Goal: Task Accomplishment & Management: Use online tool/utility

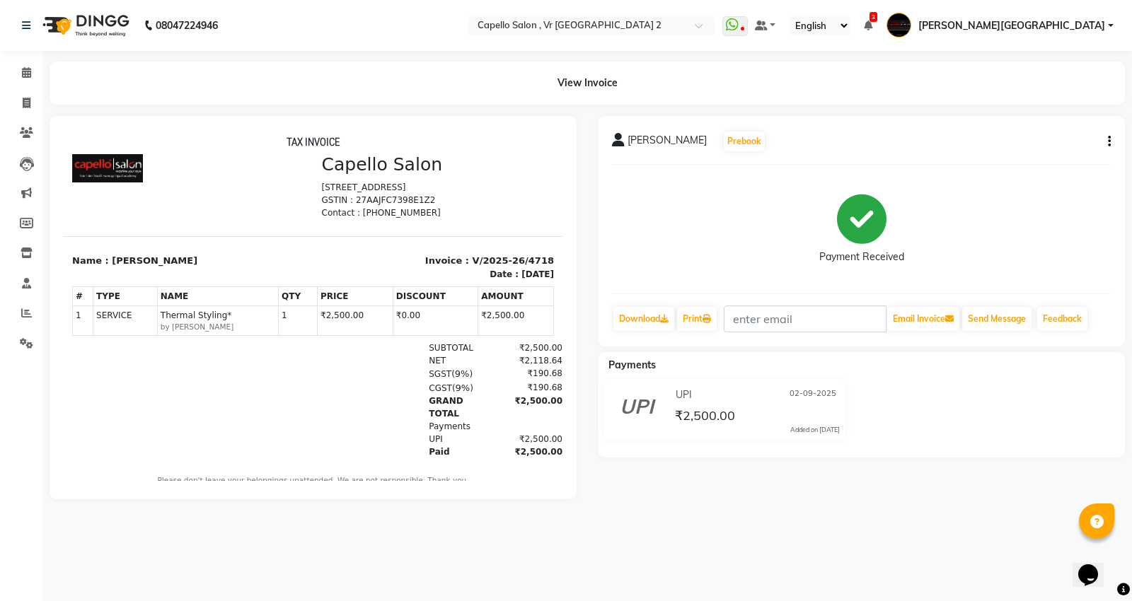
click at [996, 182] on div "Payment Received" at bounding box center [861, 229] width 499 height 106
click at [28, 79] on span at bounding box center [26, 73] width 25 height 16
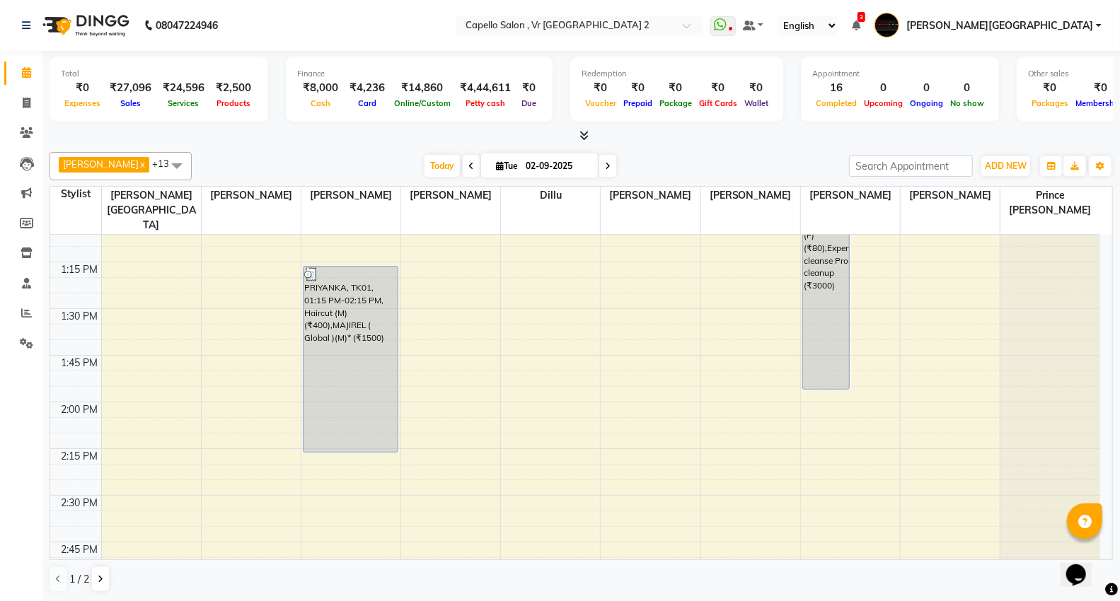
scroll to position [708, 0]
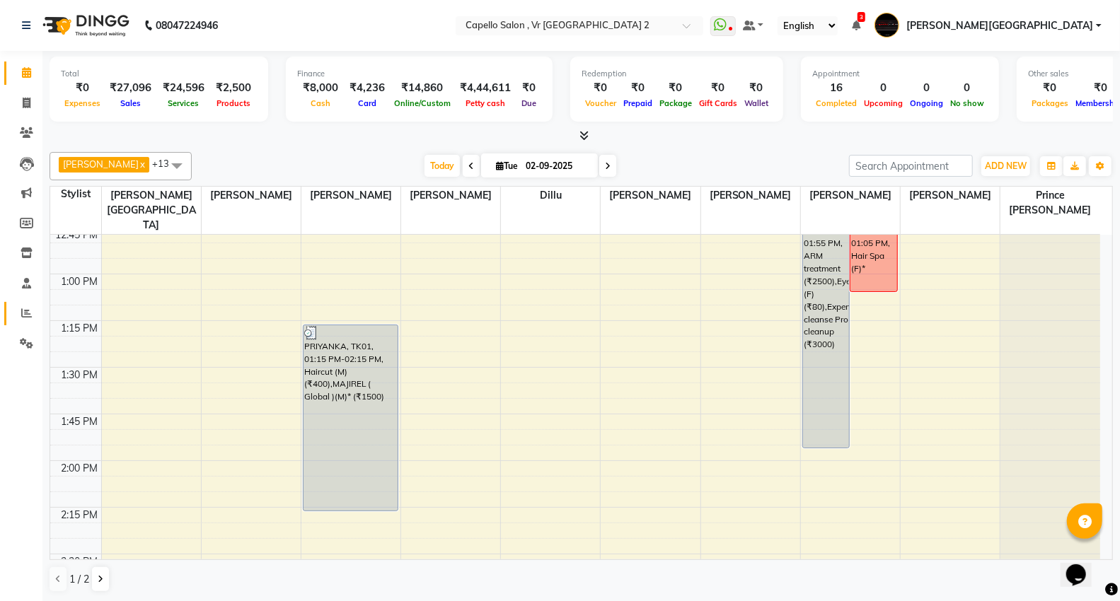
click at [22, 304] on link "Reports" at bounding box center [21, 313] width 34 height 23
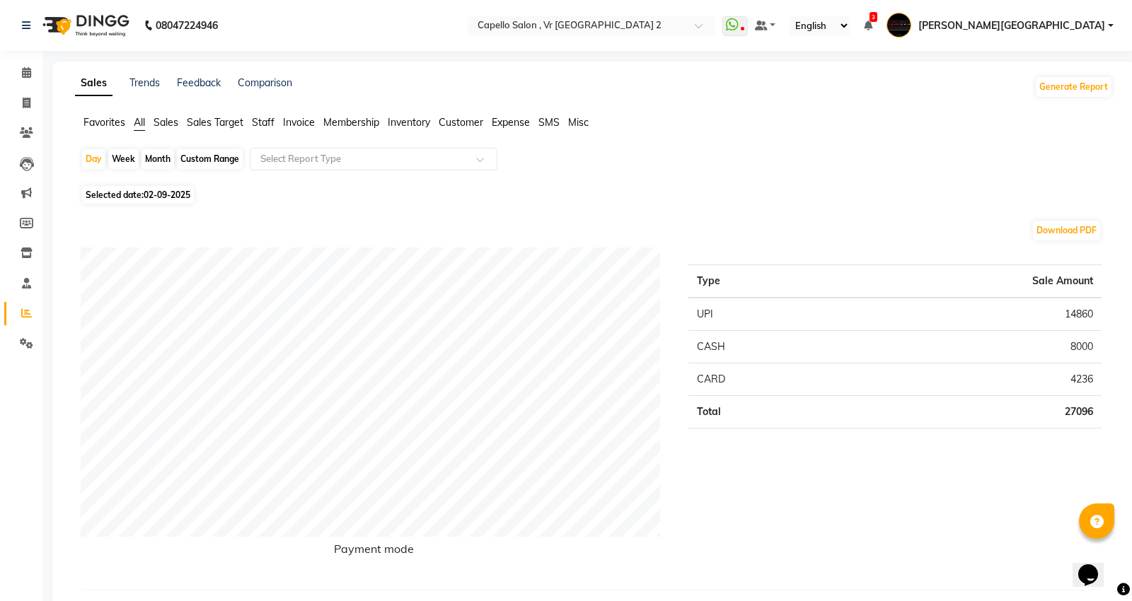
click at [263, 117] on span "Staff" at bounding box center [263, 122] width 23 height 13
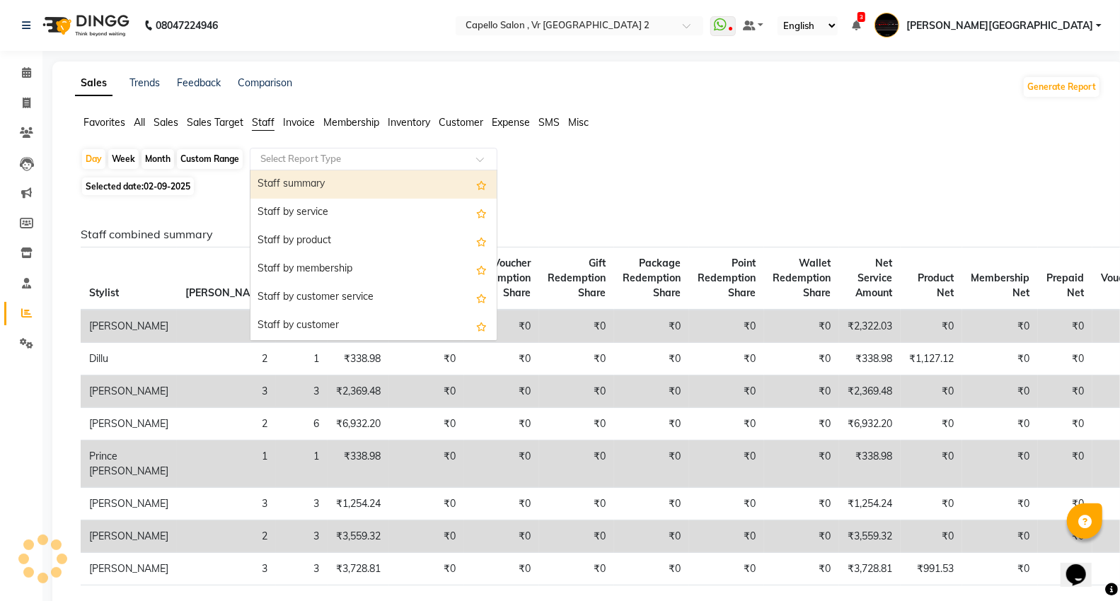
click at [275, 152] on div "Select Report Type" at bounding box center [374, 159] width 248 height 23
click at [274, 188] on div "Staff summary" at bounding box center [373, 185] width 246 height 28
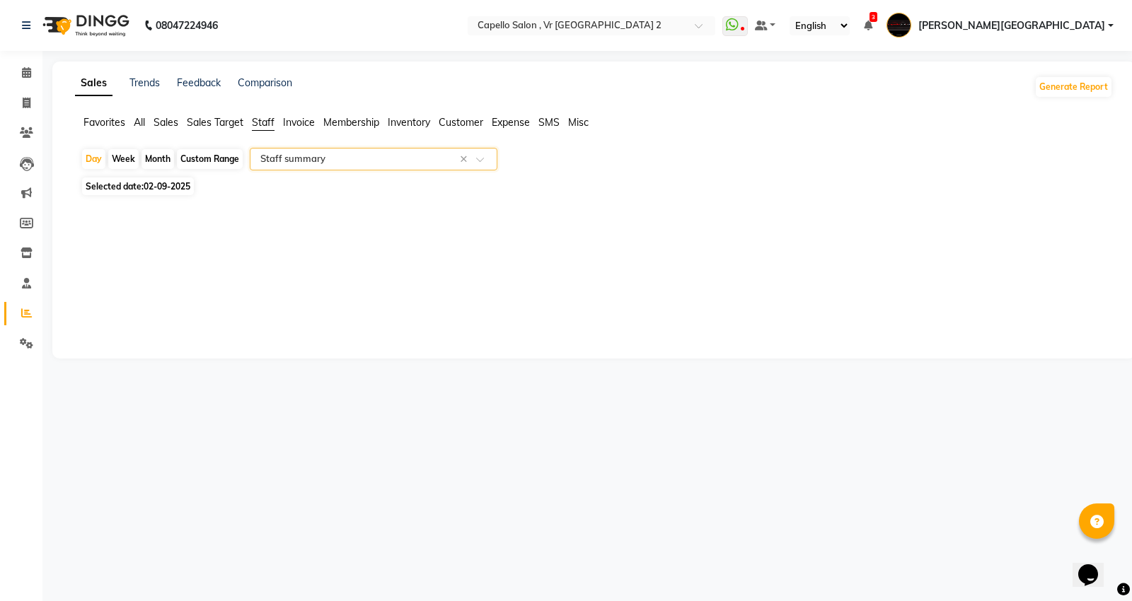
select select "full_report"
select select "csv"
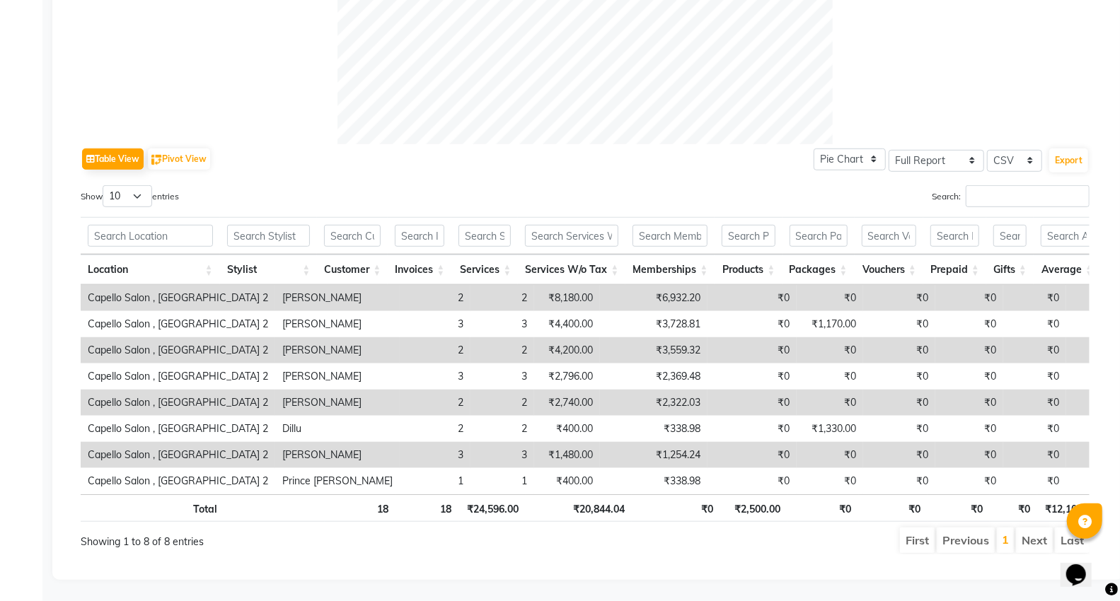
scroll to position [132, 0]
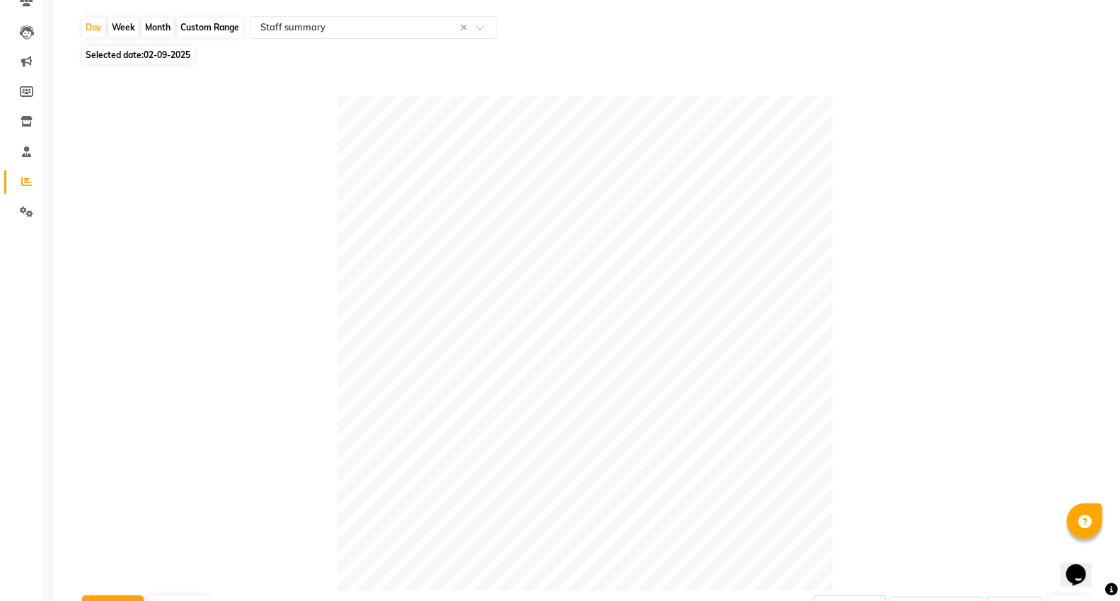
click at [154, 20] on div "Month" at bounding box center [158, 28] width 33 height 20
select select "9"
select select "2025"
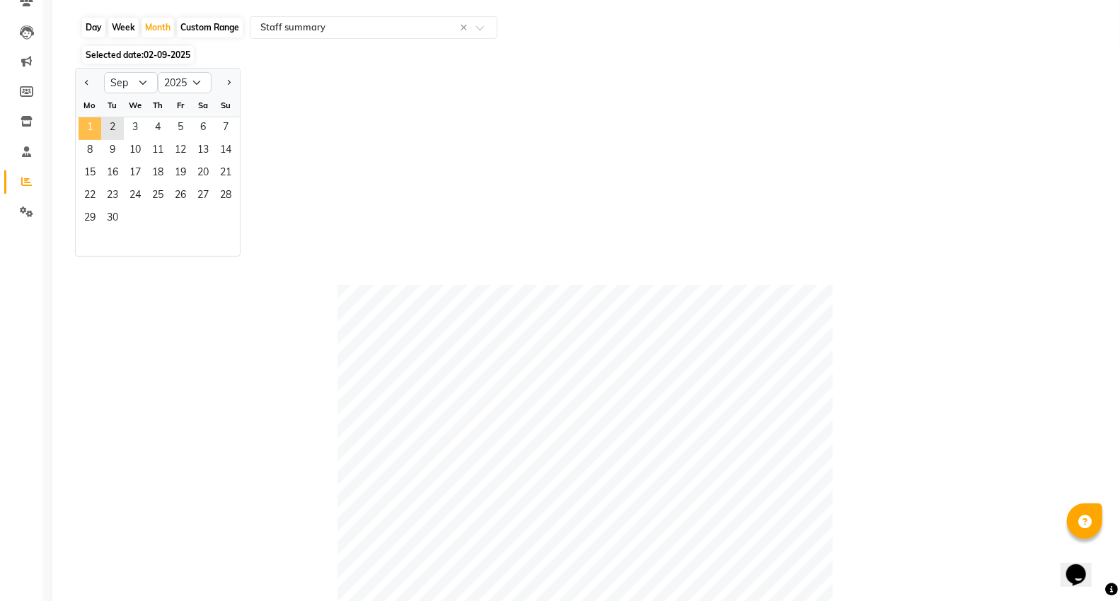
click at [85, 127] on span "1" at bounding box center [90, 128] width 23 height 23
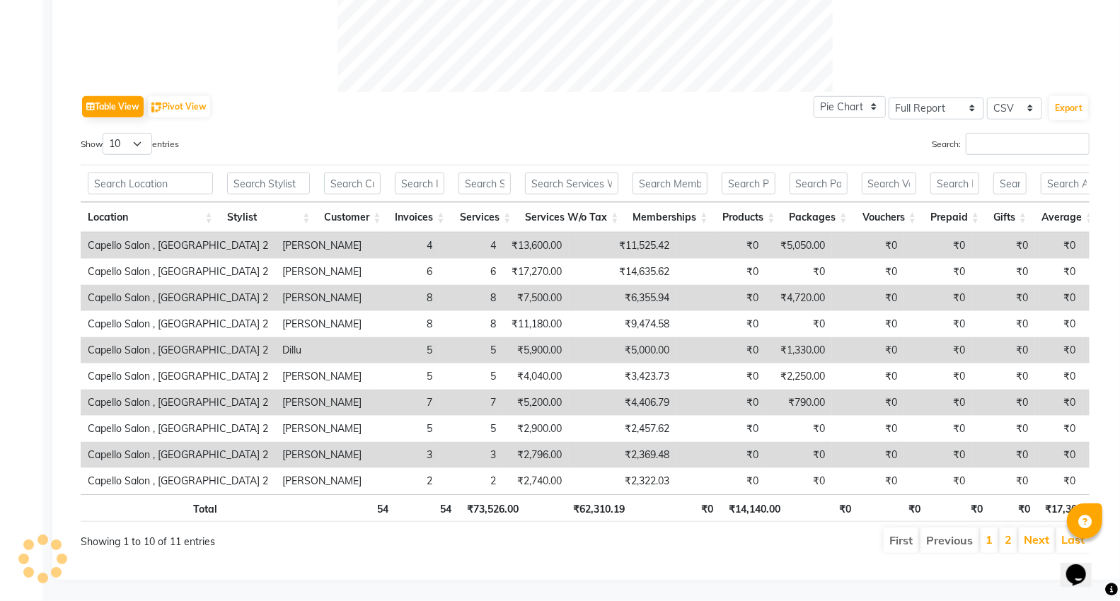
scroll to position [0, 0]
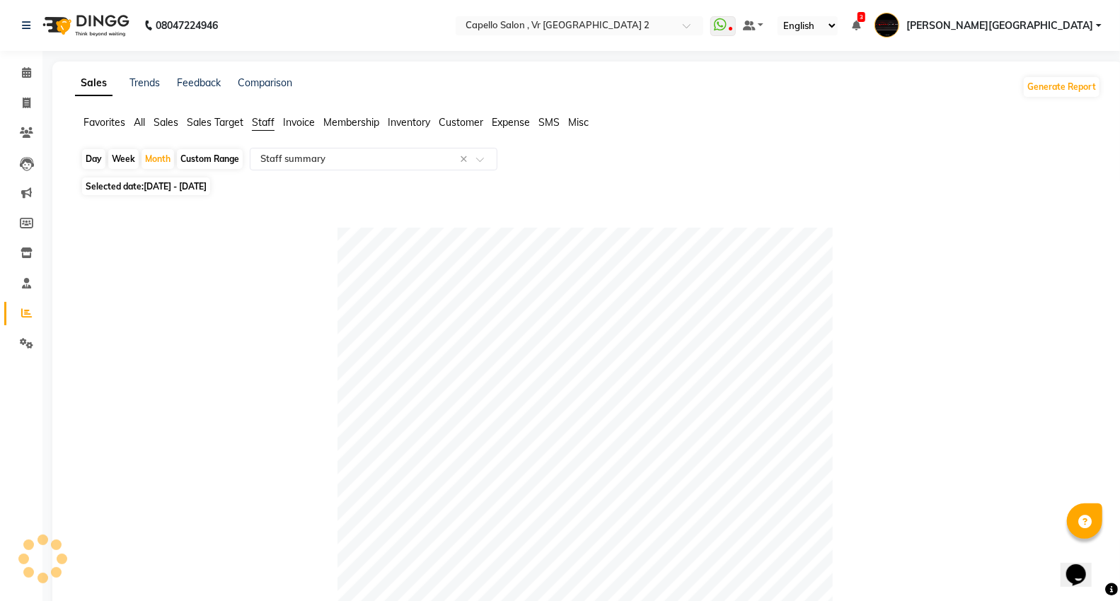
click at [59, 25] on img at bounding box center [84, 26] width 97 height 40
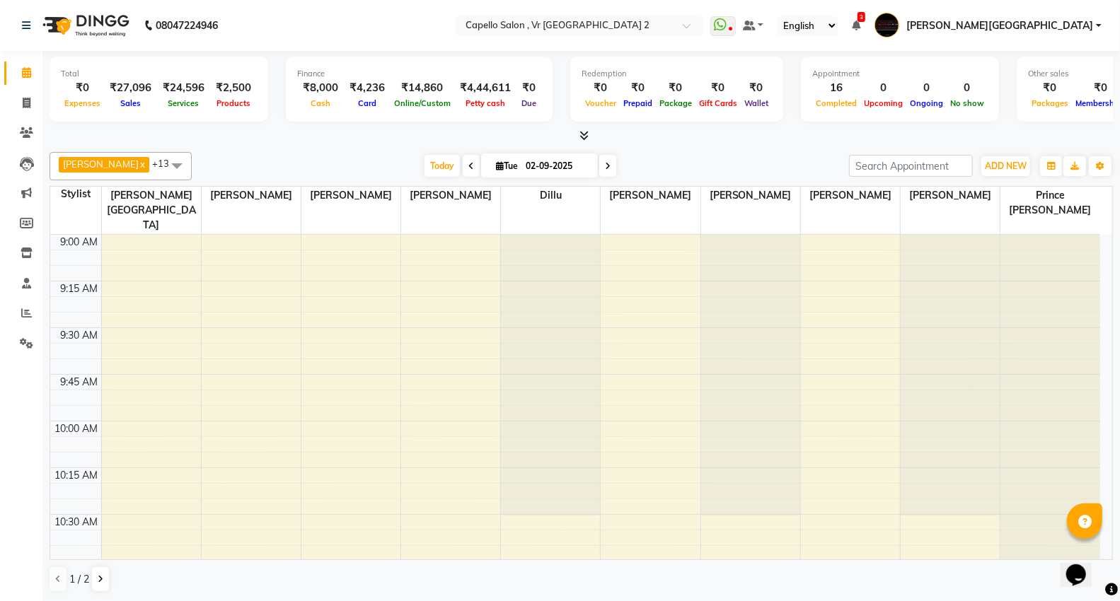
click at [584, 138] on icon at bounding box center [584, 135] width 9 height 11
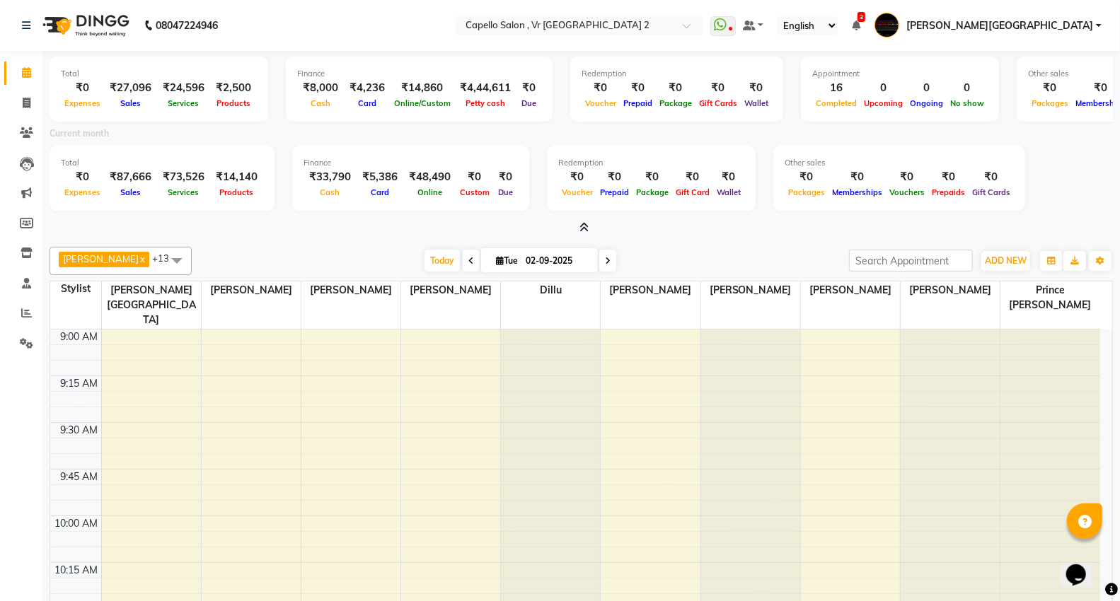
click at [580, 228] on icon at bounding box center [584, 227] width 9 height 11
